Goal: Information Seeking & Learning: Learn about a topic

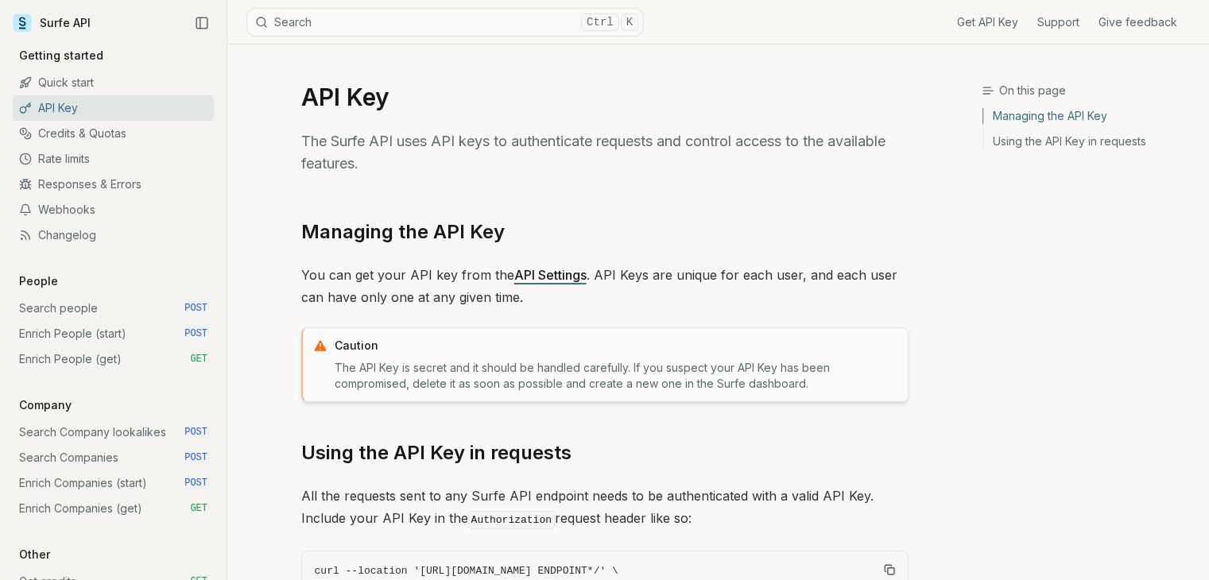
click at [547, 271] on link "API Settings" at bounding box center [550, 275] width 72 height 16
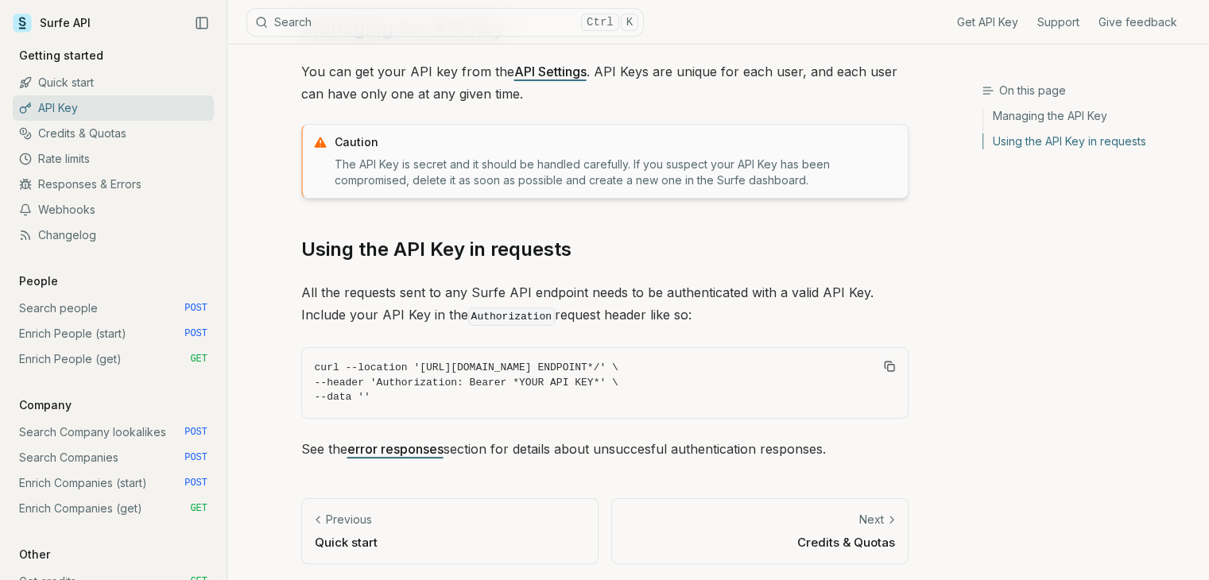
click at [726, 494] on article "API Key The Surfe API uses API keys to authenticate requests and control access…" at bounding box center [605, 212] width 684 height 743
click at [814, 500] on link "Next Credits & Quotas" at bounding box center [759, 531] width 297 height 66
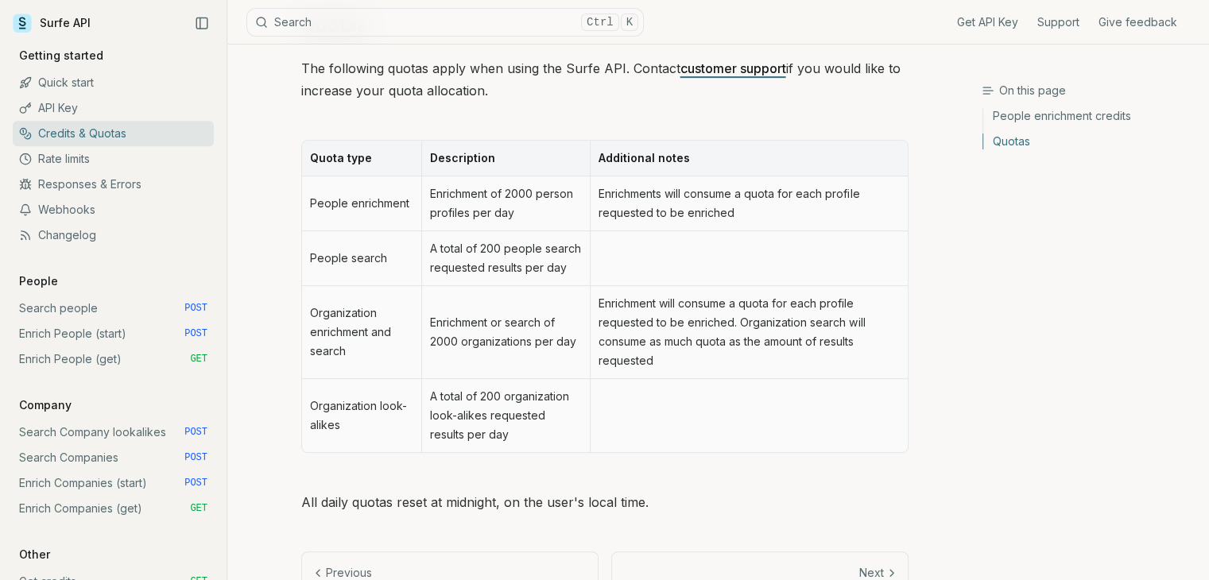
scroll to position [803, 0]
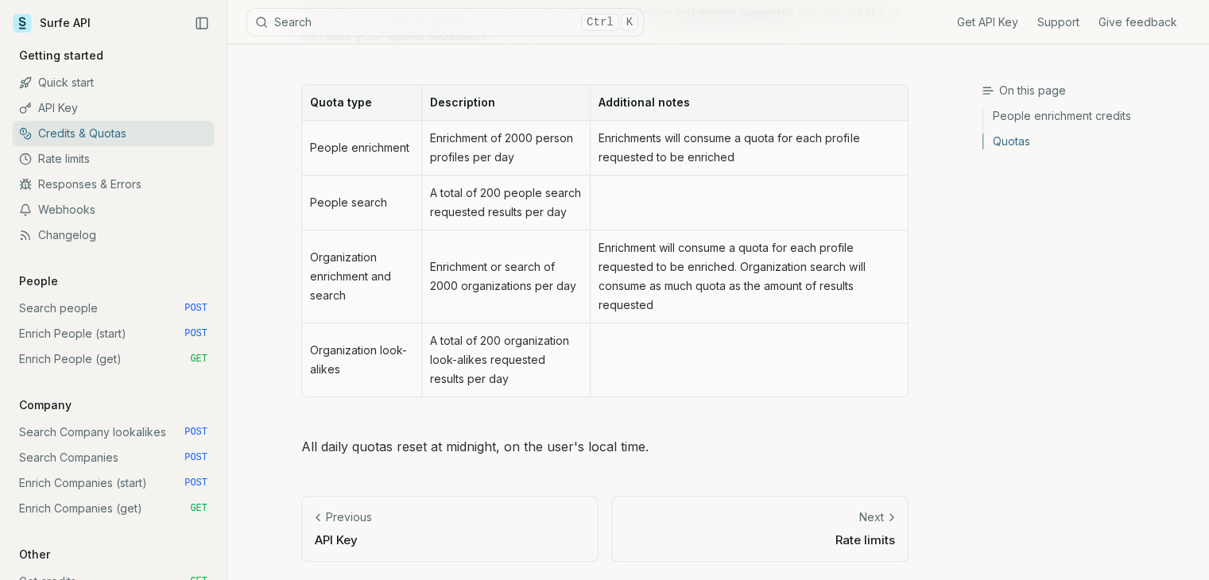
click at [814, 503] on link "Next Rate limits" at bounding box center [759, 529] width 297 height 66
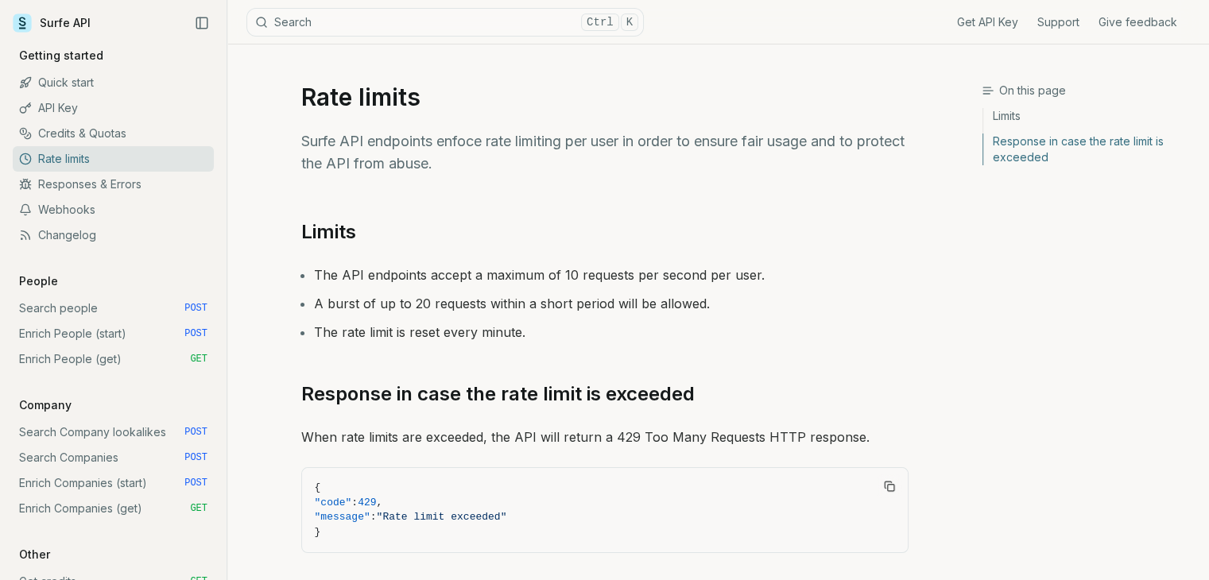
scroll to position [115, 0]
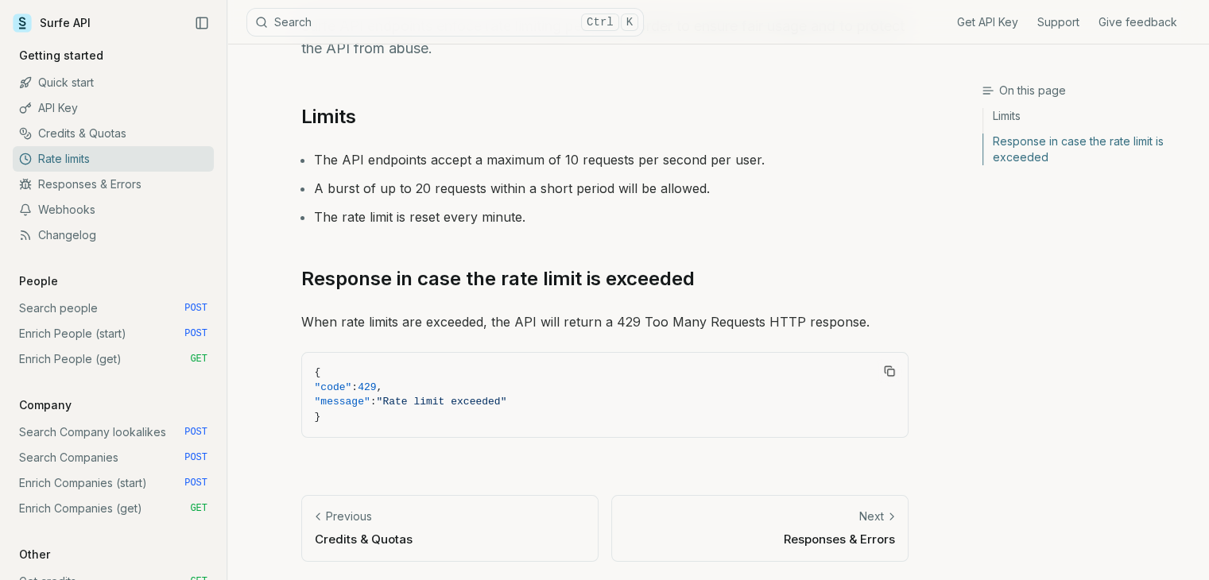
click at [537, 555] on link "Previous Credits & Quotas" at bounding box center [449, 528] width 297 height 66
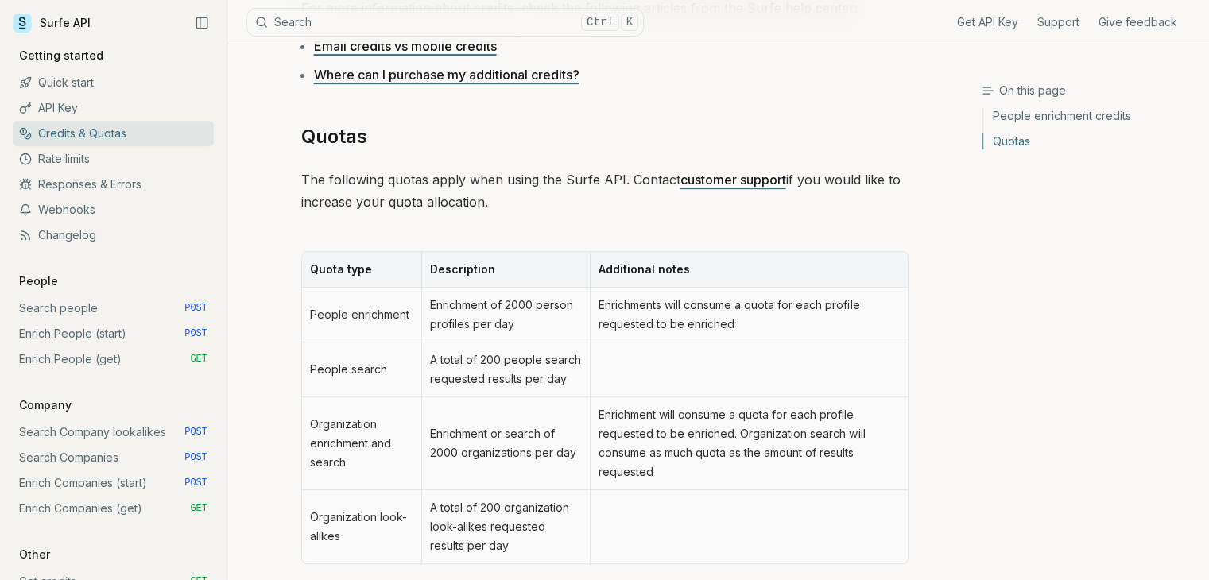
scroll to position [803, 0]
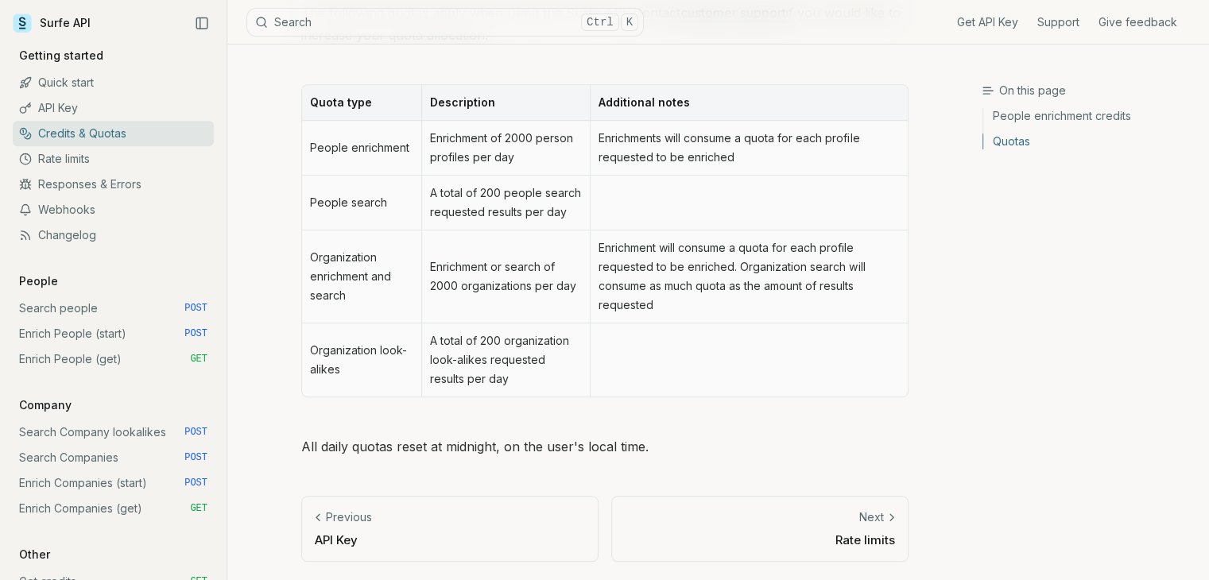
click at [506, 526] on link "Previous API Key" at bounding box center [449, 529] width 297 height 66
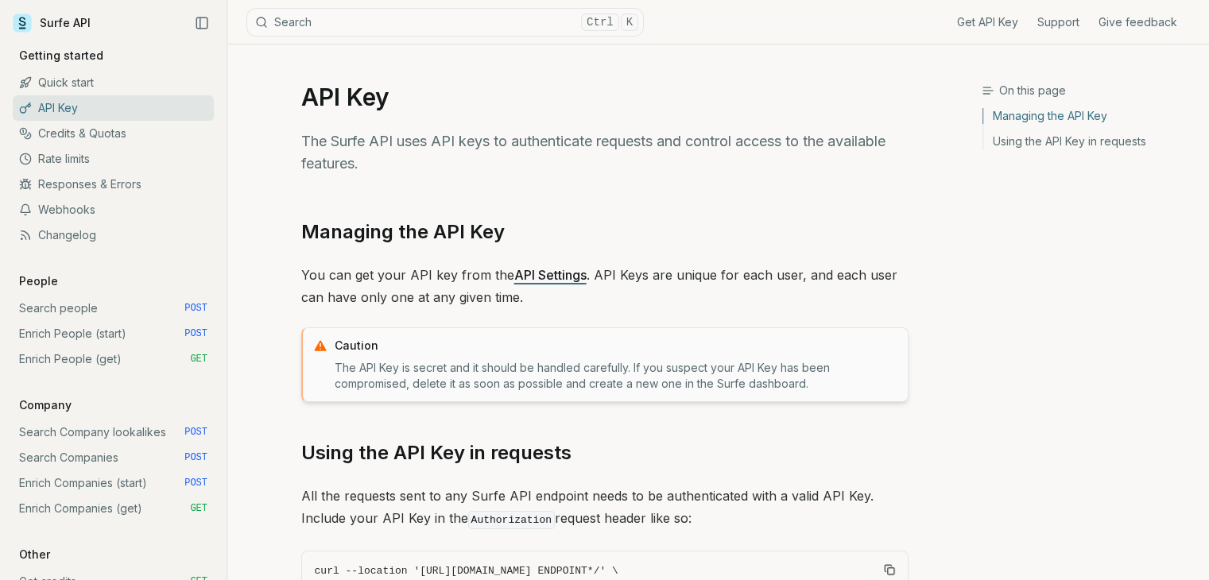
click at [553, 270] on link "API Settings" at bounding box center [550, 275] width 72 height 16
